Goal: Task Accomplishment & Management: Use online tool/utility

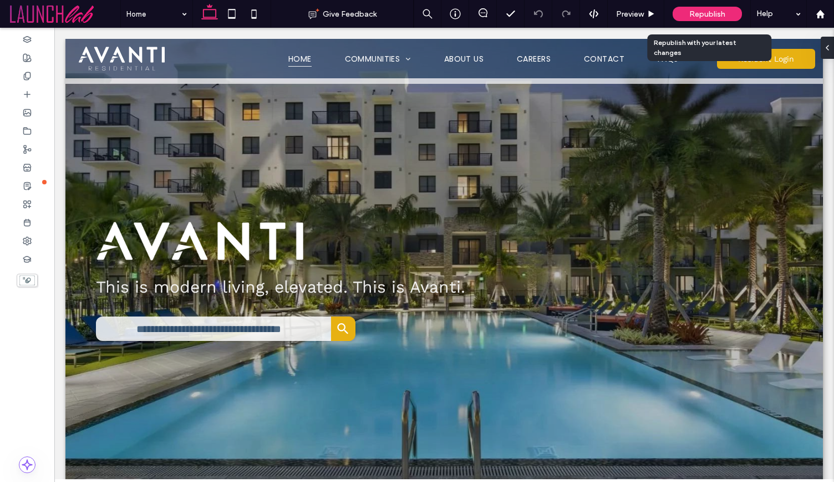
click at [695, 12] on span "Republish" at bounding box center [708, 13] width 36 height 9
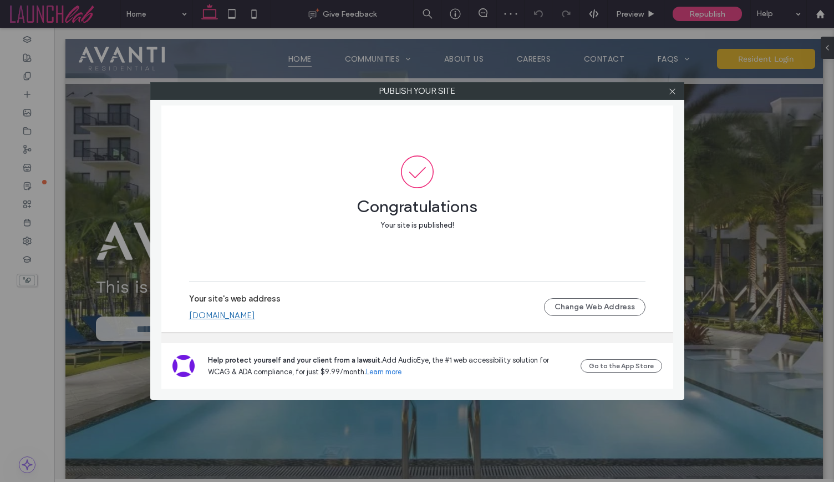
click at [255, 310] on link "[DOMAIN_NAME]" at bounding box center [222, 315] width 66 height 10
click at [107, 139] on div "Publish your site Congratulations Your site is published! Your site's web addre…" at bounding box center [417, 241] width 834 height 482
click at [674, 92] on icon at bounding box center [673, 91] width 8 height 8
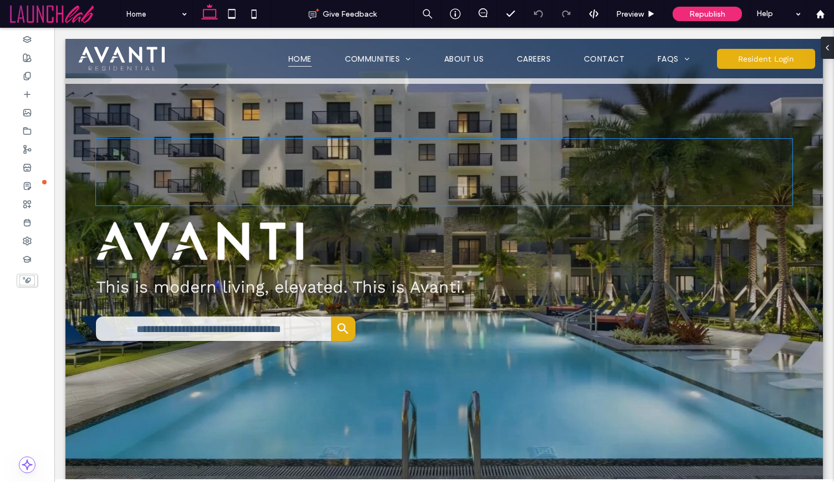
click at [413, 164] on div at bounding box center [444, 172] width 697 height 67
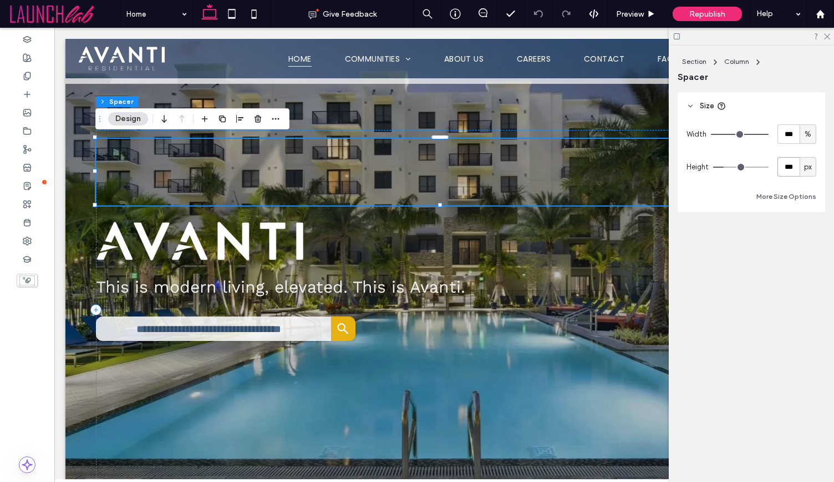
click at [785, 171] on input "***" at bounding box center [789, 166] width 22 height 19
type input "***"
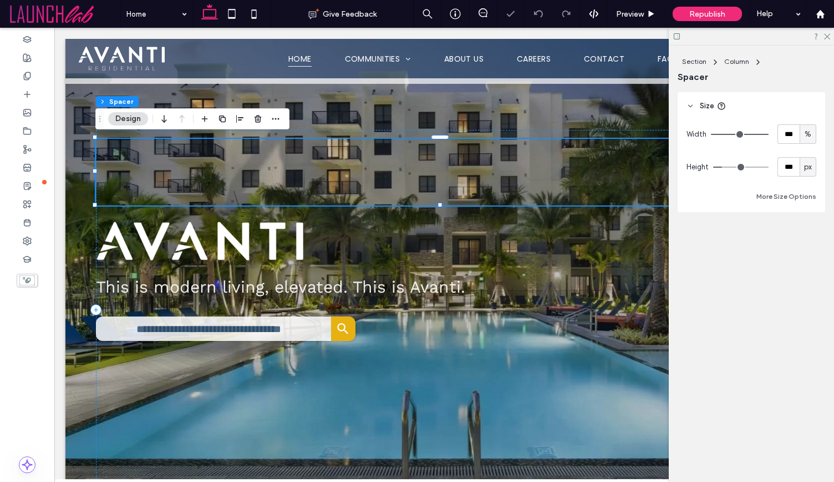
click at [758, 182] on div "Width *** % Height *** px More Size Options" at bounding box center [752, 163] width 130 height 79
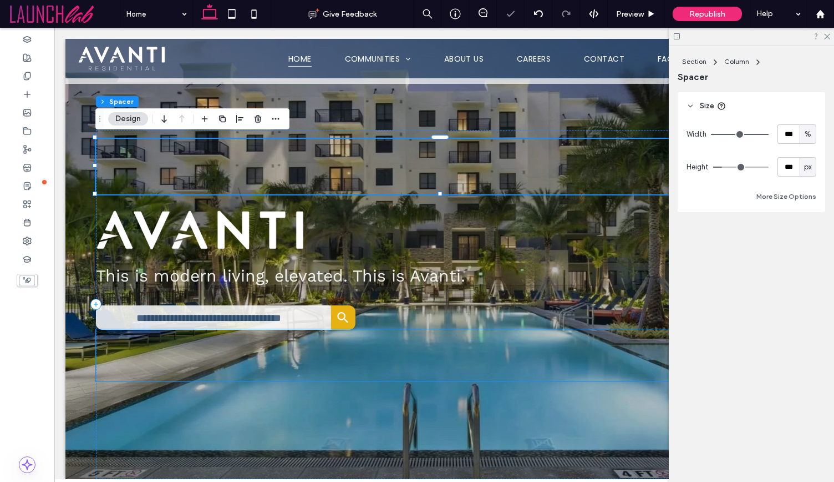
click at [432, 353] on div at bounding box center [444, 355] width 697 height 52
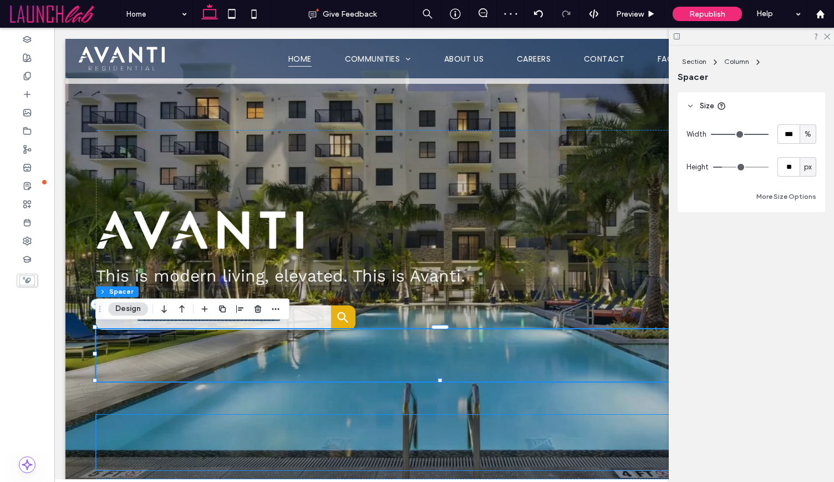
click at [414, 421] on div at bounding box center [444, 441] width 697 height 55
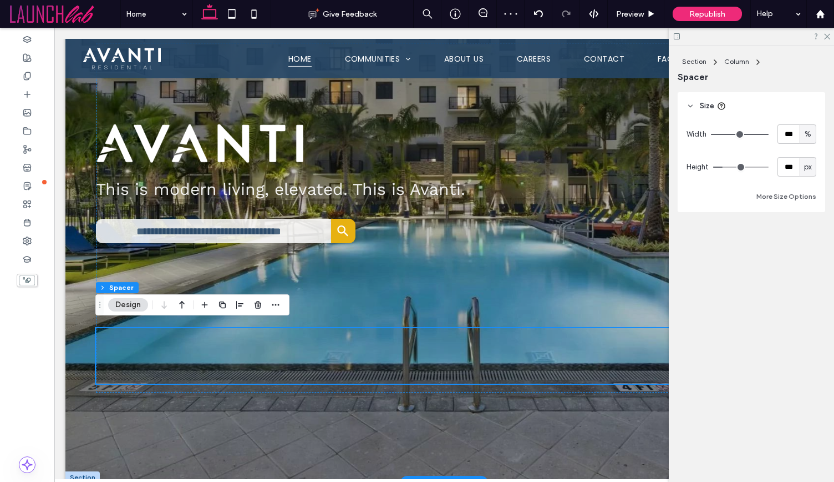
scroll to position [98, 0]
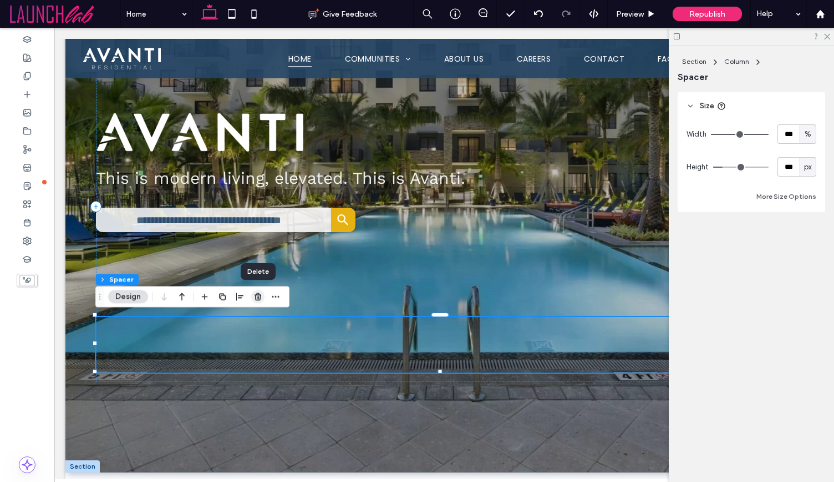
click at [255, 295] on icon "button" at bounding box center [258, 296] width 9 height 9
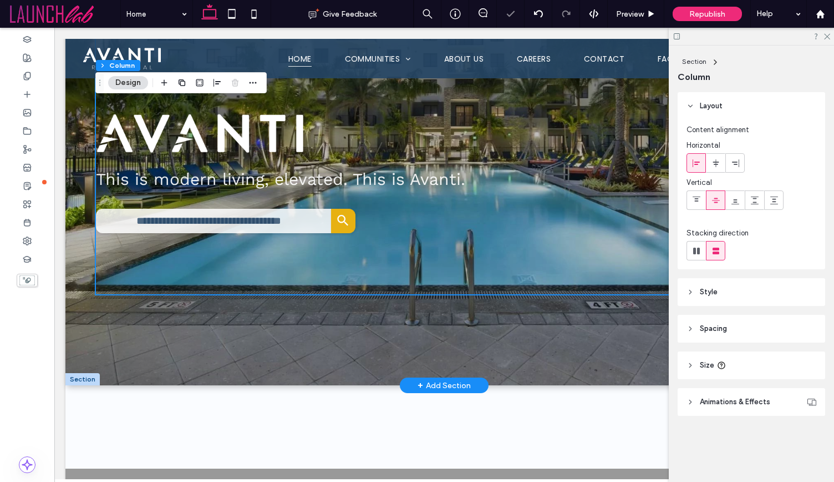
scroll to position [0, 0]
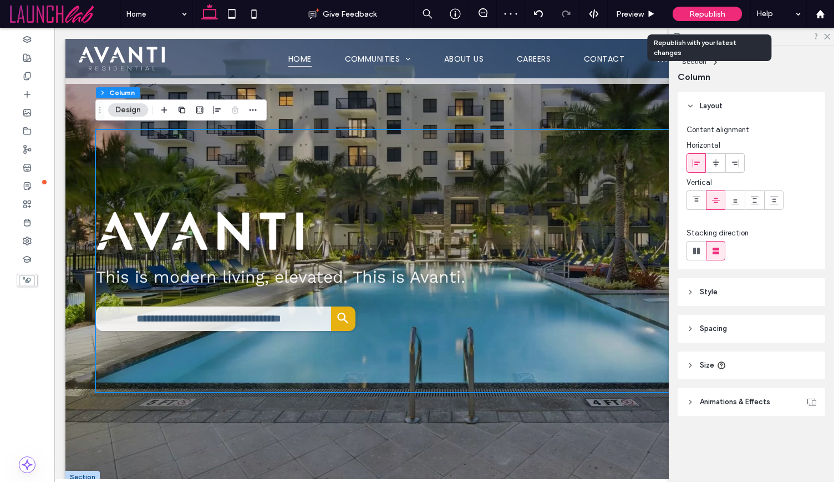
click at [709, 19] on div "Republish" at bounding box center [707, 14] width 69 height 14
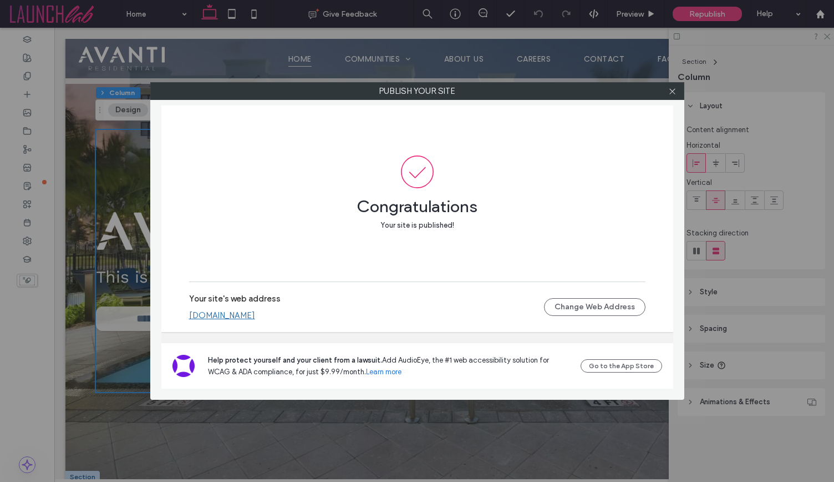
click at [252, 319] on link "[DOMAIN_NAME]" at bounding box center [222, 315] width 66 height 10
click at [672, 92] on use at bounding box center [673, 91] width 6 height 6
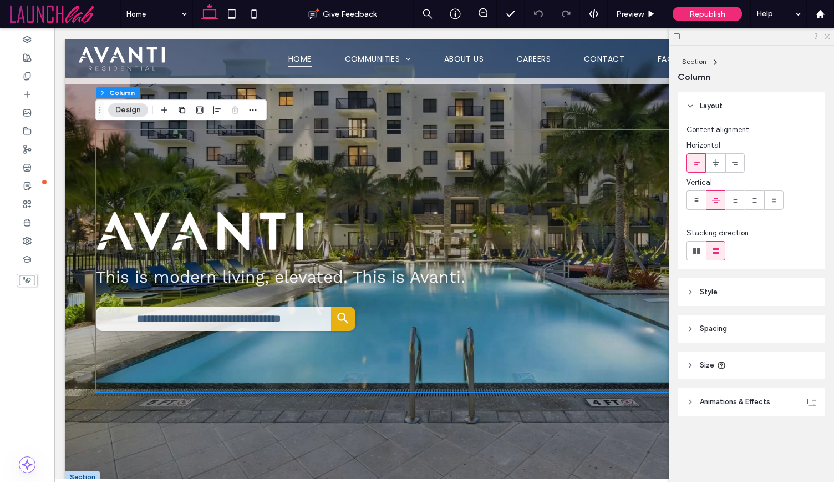
click at [828, 38] on icon at bounding box center [826, 35] width 7 height 7
